Goal: Task Accomplishment & Management: Manage account settings

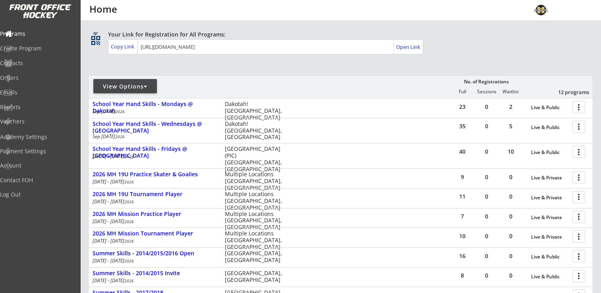
scroll to position [119, 0]
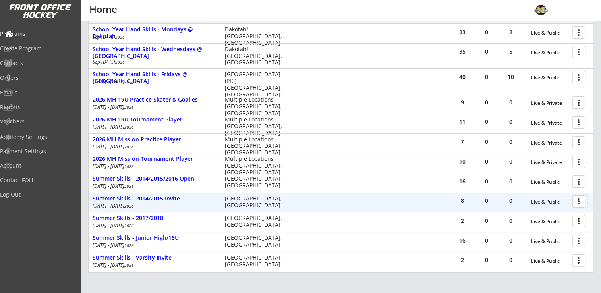
click at [578, 201] on div at bounding box center [580, 201] width 14 height 14
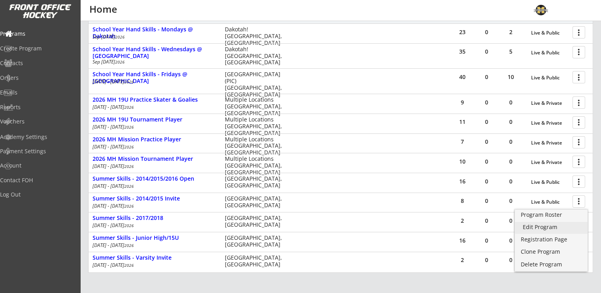
click at [540, 226] on div "Edit Program" at bounding box center [551, 228] width 57 height 6
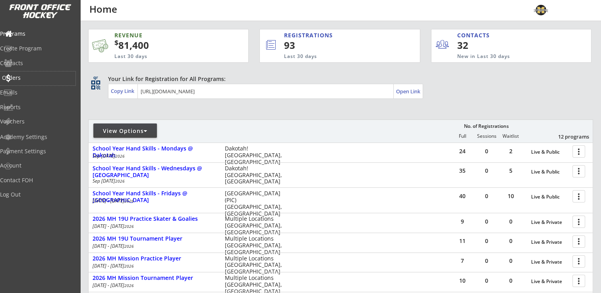
click at [31, 75] on div "Orders" at bounding box center [38, 78] width 72 height 6
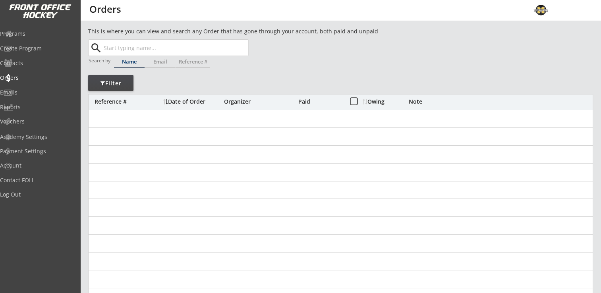
click at [157, 42] on input "text" at bounding box center [175, 48] width 146 height 16
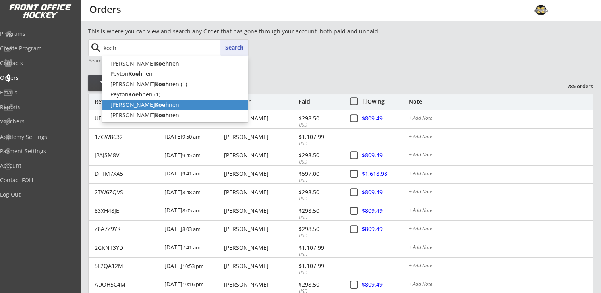
click at [155, 107] on strong "Koeh" at bounding box center [162, 105] width 14 height 8
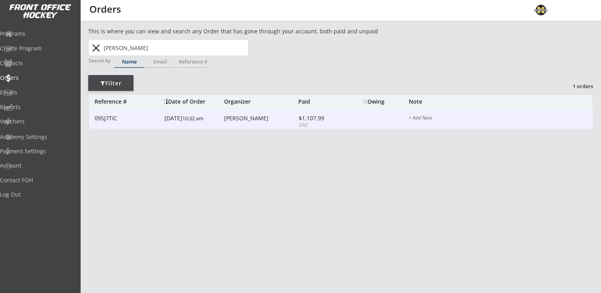
type input "Patrick Koehnen"
click at [245, 123] on div "09SJ7TIC 7/01/25 10:32 am Patrick Koehnen $1,107.99 USD $809.49 + Add Note" at bounding box center [341, 119] width 504 height 19
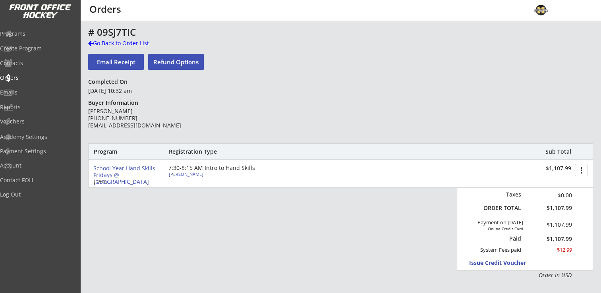
click at [179, 173] on div "Alice Koehnen" at bounding box center [213, 174] width 89 height 4
type input "Female"
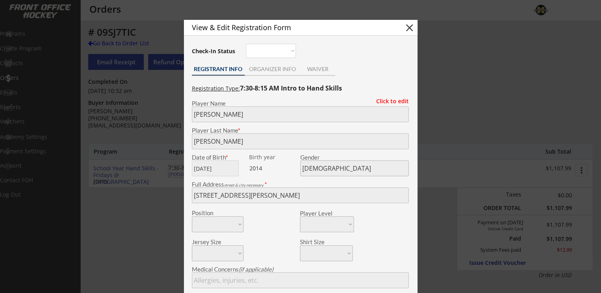
click at [407, 27] on button "close" at bounding box center [410, 28] width 12 height 12
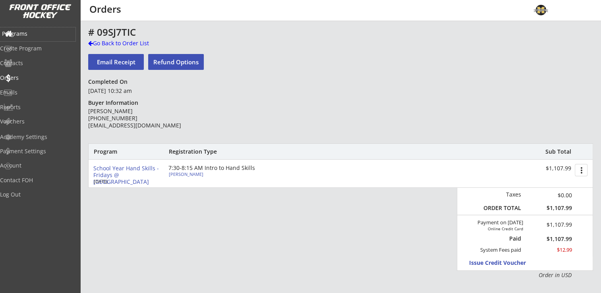
click at [32, 33] on div "Programs" at bounding box center [38, 34] width 72 height 6
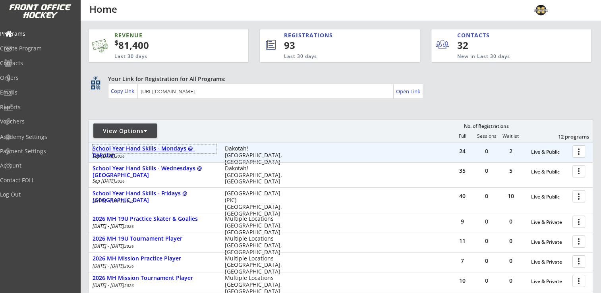
click at [154, 148] on div "School Year Hand Skills - Mondays @ Dakotah" at bounding box center [155, 152] width 124 height 14
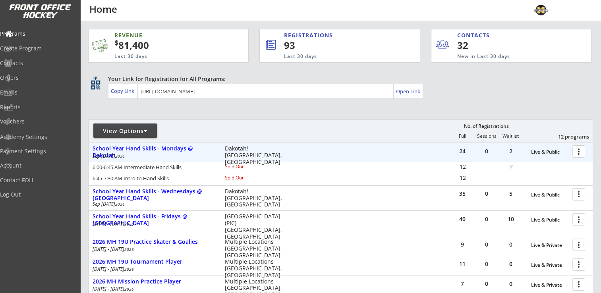
click at [175, 146] on div "School Year Hand Skills - Mondays @ Dakotah" at bounding box center [155, 152] width 124 height 14
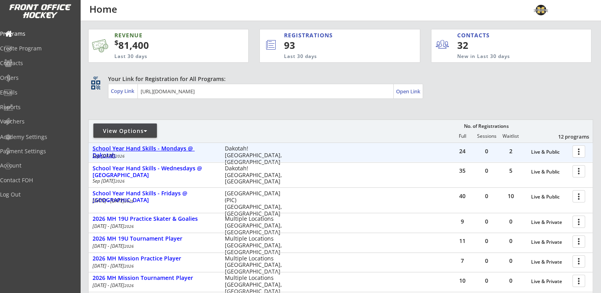
click at [153, 147] on div "School Year Hand Skills - Mondays @ Dakotah" at bounding box center [155, 152] width 124 height 14
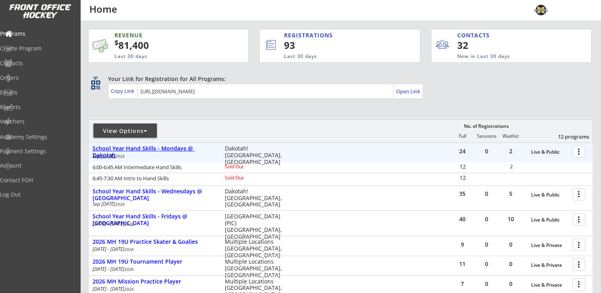
click at [153, 147] on div "School Year Hand Skills - Mondays @ Dakotah" at bounding box center [155, 152] width 124 height 14
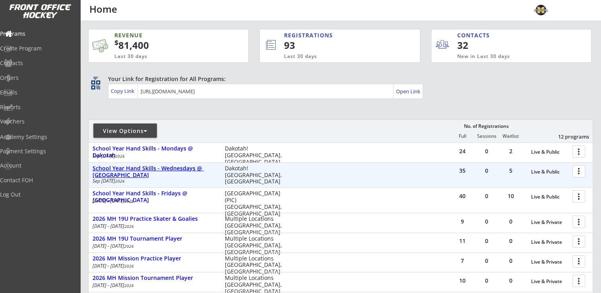
click at [151, 169] on div "School Year Hand Skills - Wednesdays @ [GEOGRAPHIC_DATA]" at bounding box center [155, 172] width 124 height 14
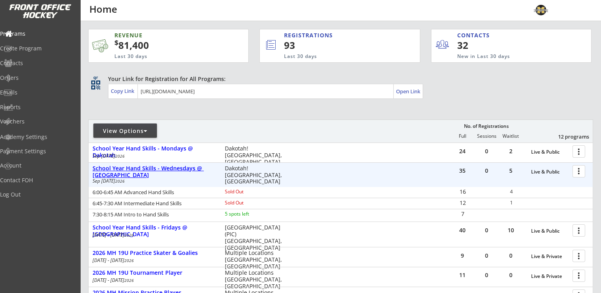
click at [151, 169] on div "School Year Hand Skills - Wednesdays @ [GEOGRAPHIC_DATA]" at bounding box center [155, 172] width 124 height 14
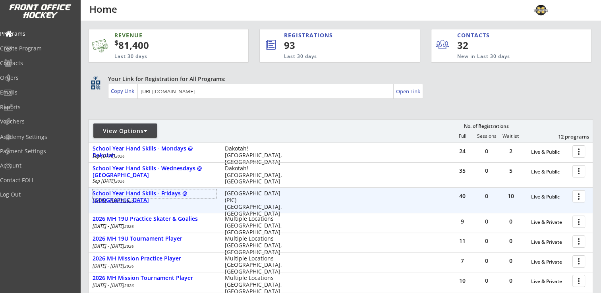
click at [153, 190] on div "School Year Hand Skills - Fridays @ [GEOGRAPHIC_DATA]" at bounding box center [155, 197] width 124 height 14
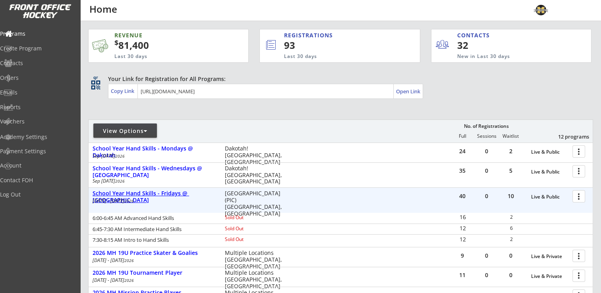
click at [153, 192] on div "School Year Hand Skills - Fridays @ [GEOGRAPHIC_DATA]" at bounding box center [155, 197] width 124 height 14
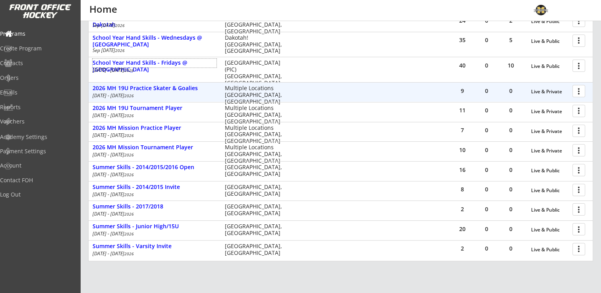
scroll to position [190, 0]
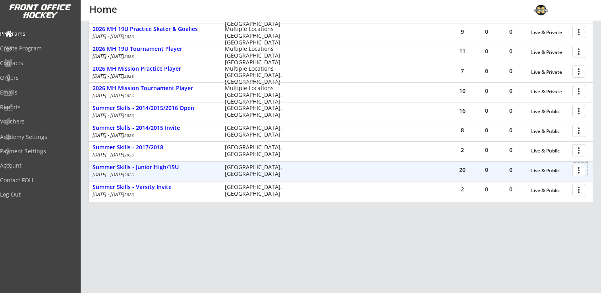
click at [575, 174] on div at bounding box center [580, 170] width 14 height 14
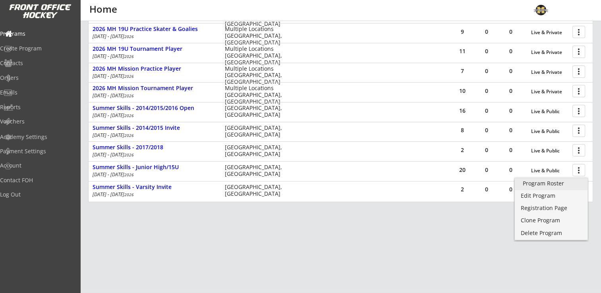
click at [553, 184] on div "Program Roster" at bounding box center [551, 184] width 57 height 6
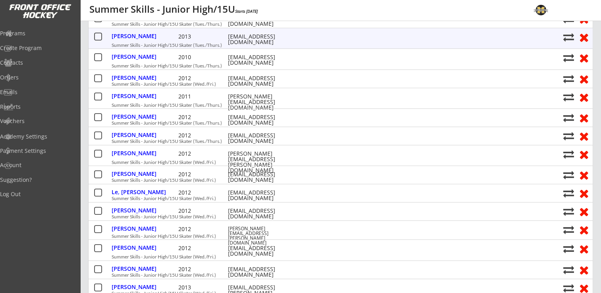
scroll to position [278, 0]
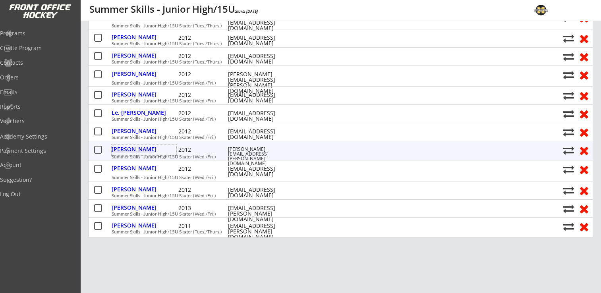
click at [133, 150] on div "Nelson, Riley" at bounding box center [144, 150] width 65 height 6
select select ""Adult Small""
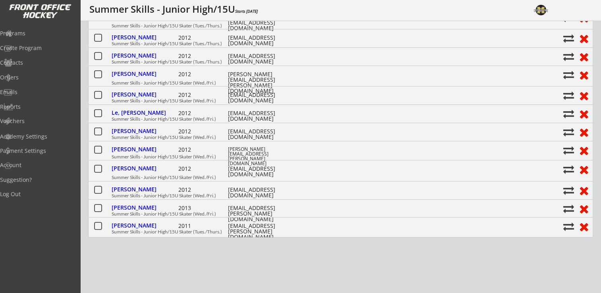
type input "Female"
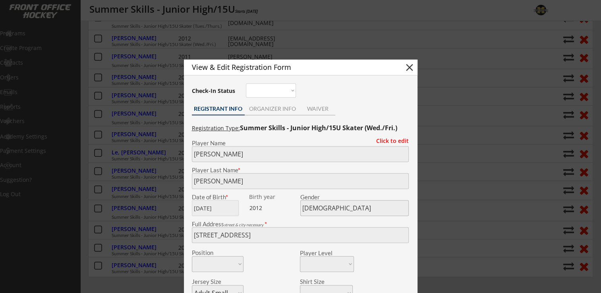
scroll to position [159, 0]
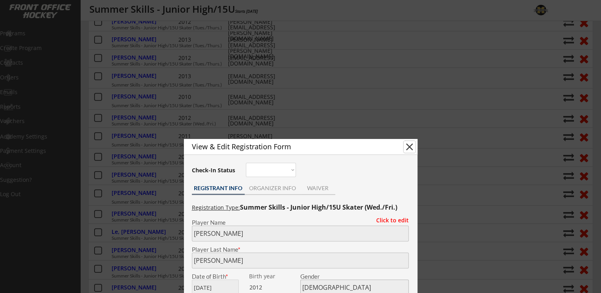
click at [406, 149] on button "close" at bounding box center [410, 147] width 12 height 12
select select ""PLACEHOLDER_1427118222253""
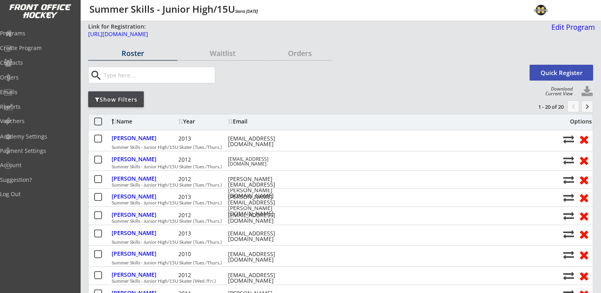
scroll to position [0, 0]
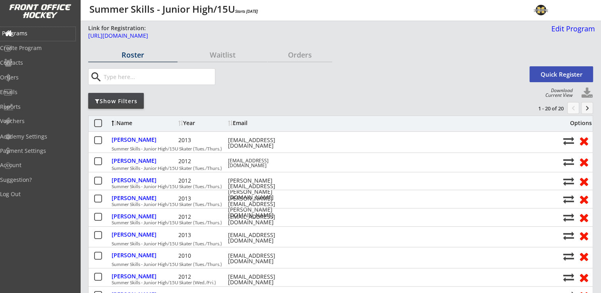
click at [48, 32] on div "Programs" at bounding box center [38, 34] width 72 height 6
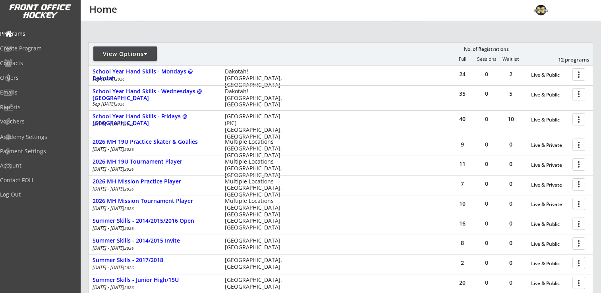
scroll to position [71, 0]
